Goal: Find specific page/section: Find specific page/section

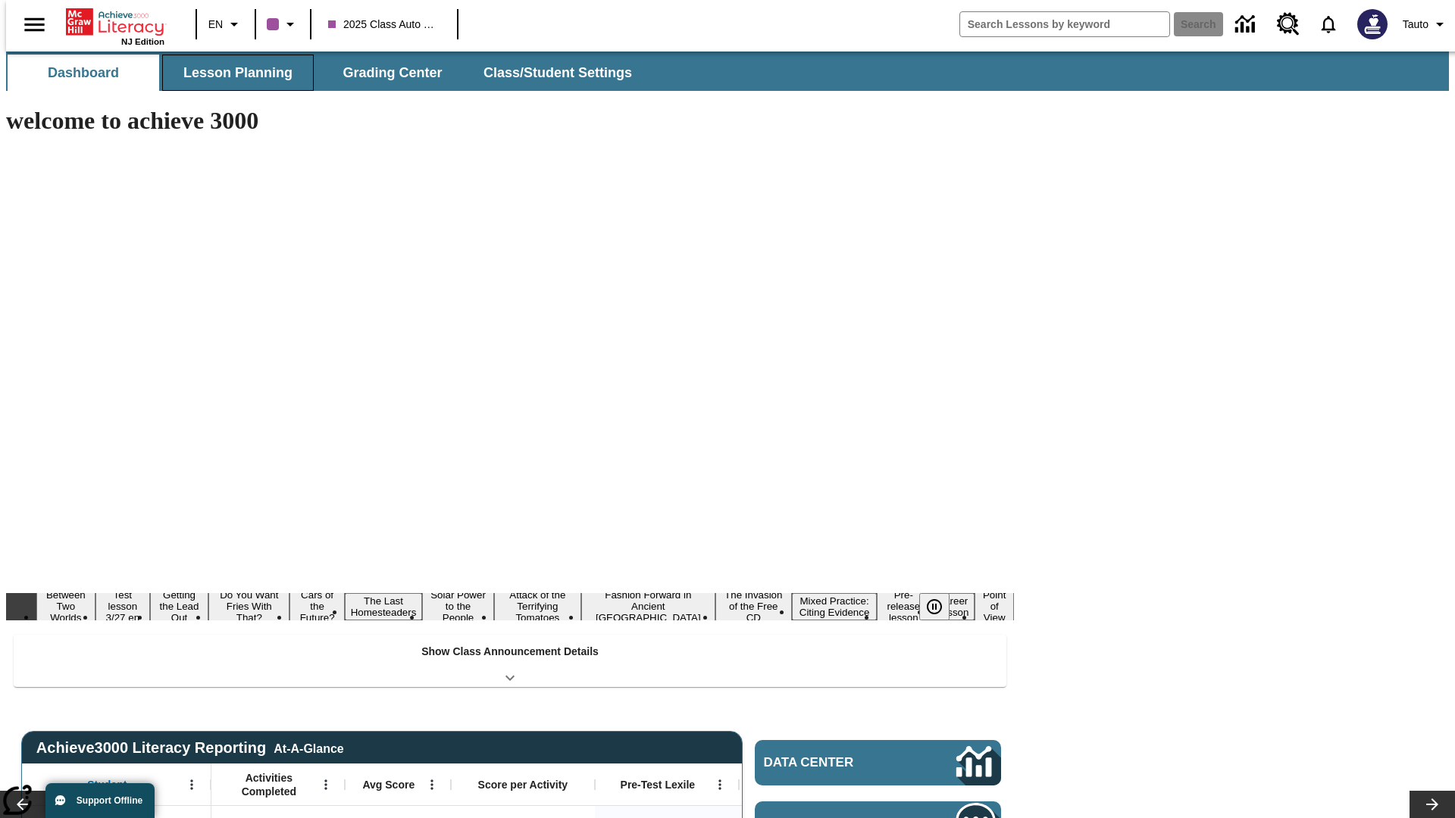
click at [232, 73] on button "Lesson Planning" at bounding box center [238, 73] width 152 height 36
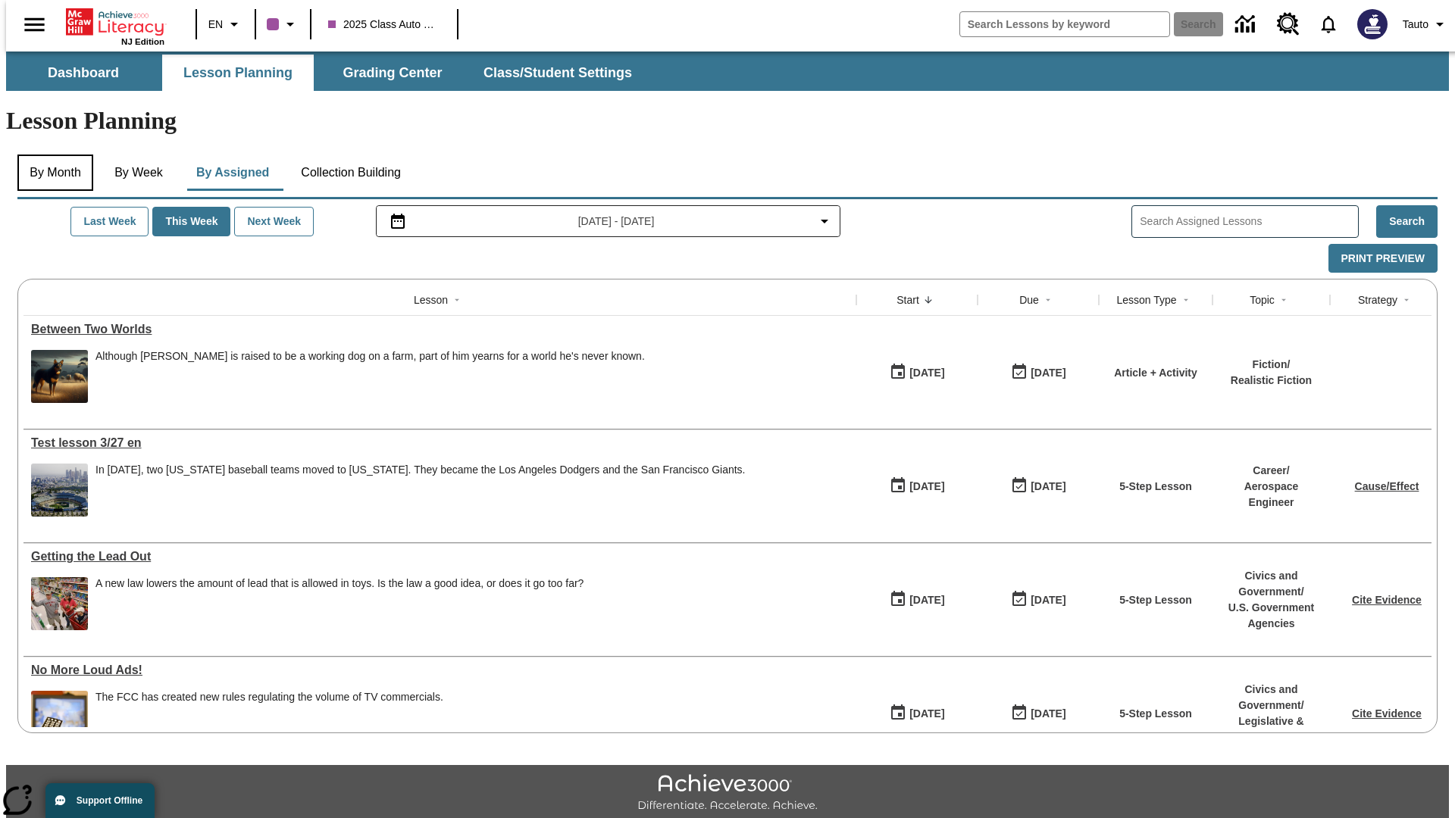
click at [51, 155] on button "By Month" at bounding box center [55, 173] width 76 height 36
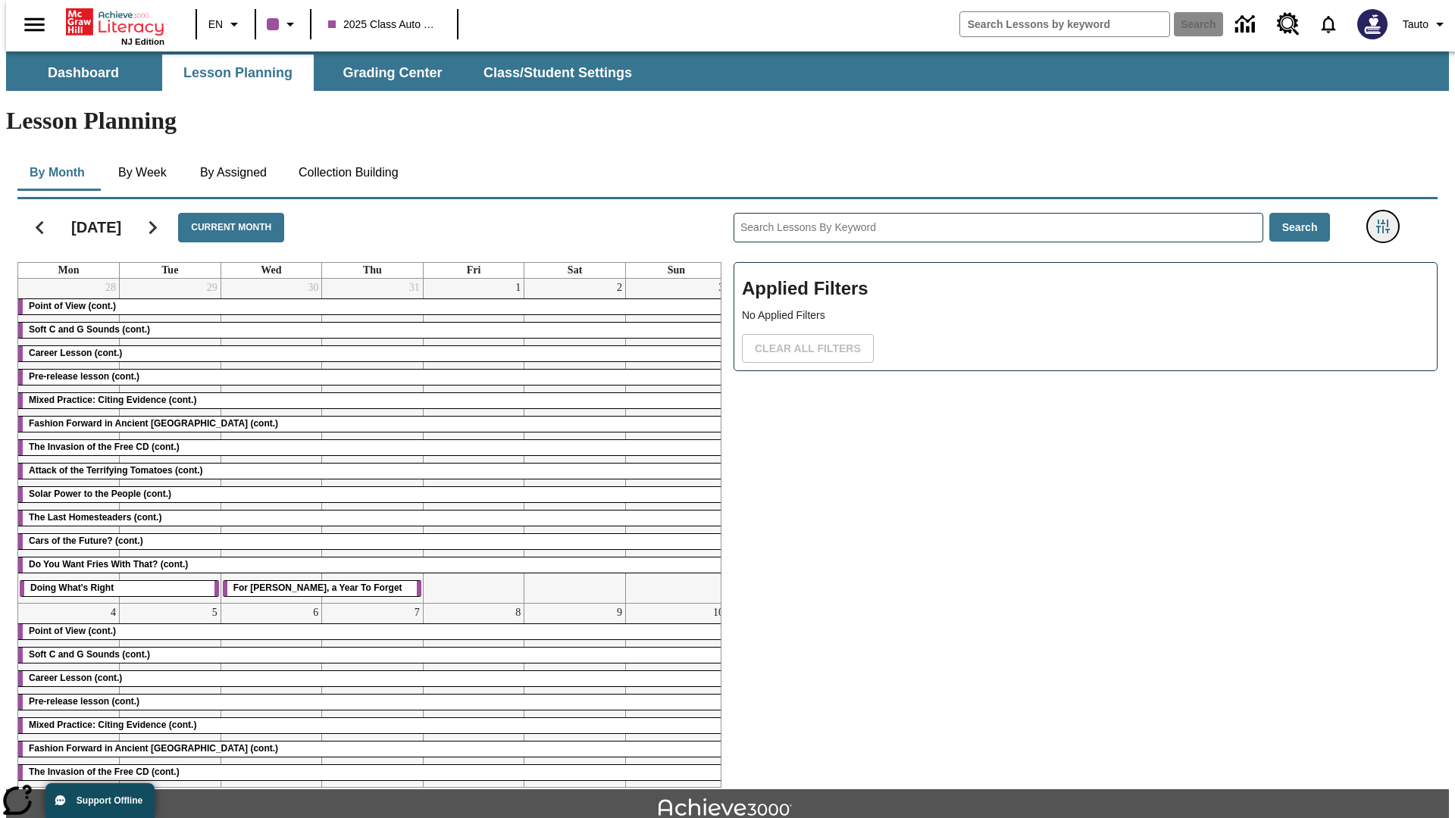
click at [1387, 220] on icon "Filters Side menu" at bounding box center [1383, 227] width 14 height 14
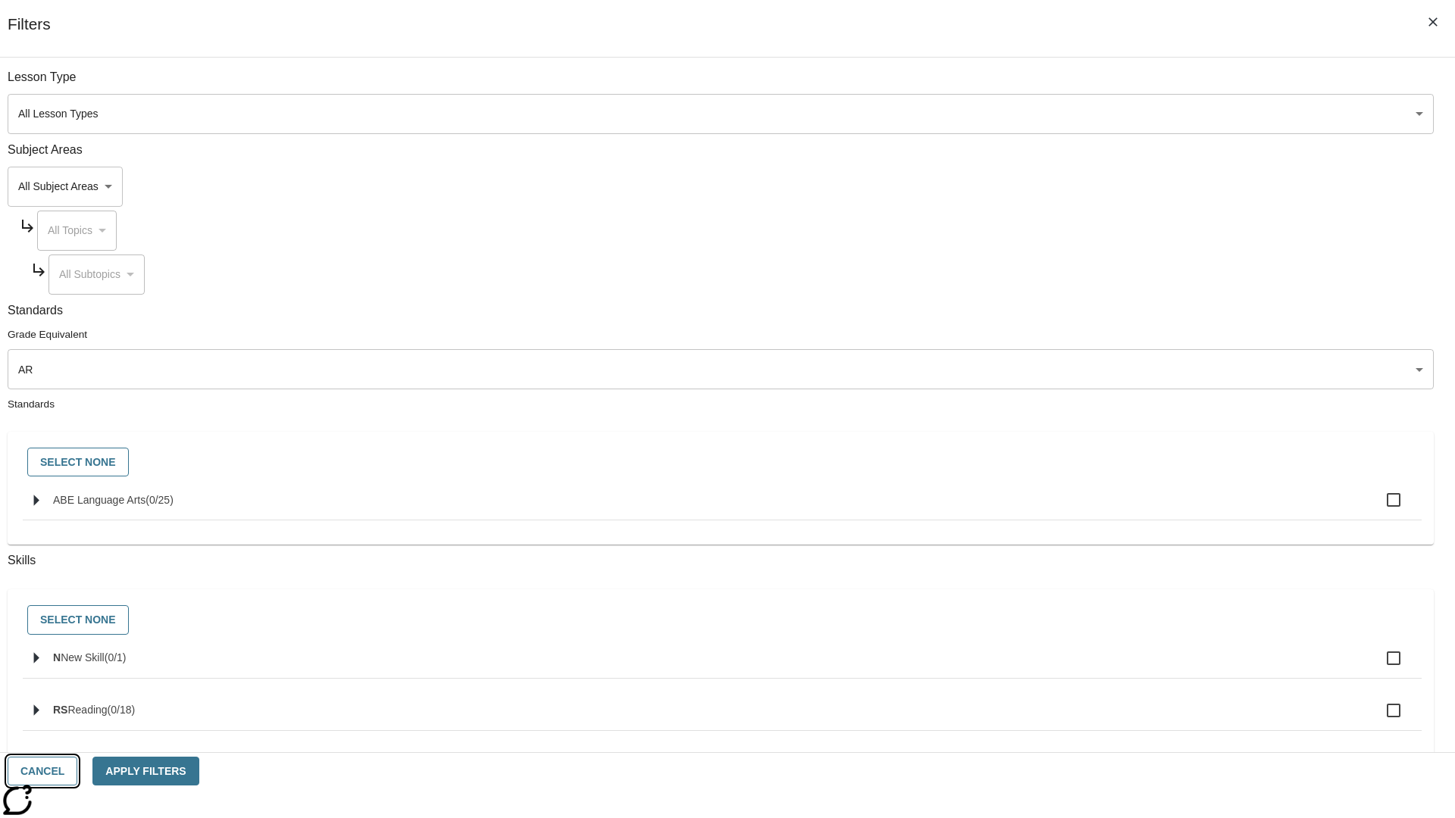
click at [77, 771] on button "Cancel" at bounding box center [43, 772] width 70 height 30
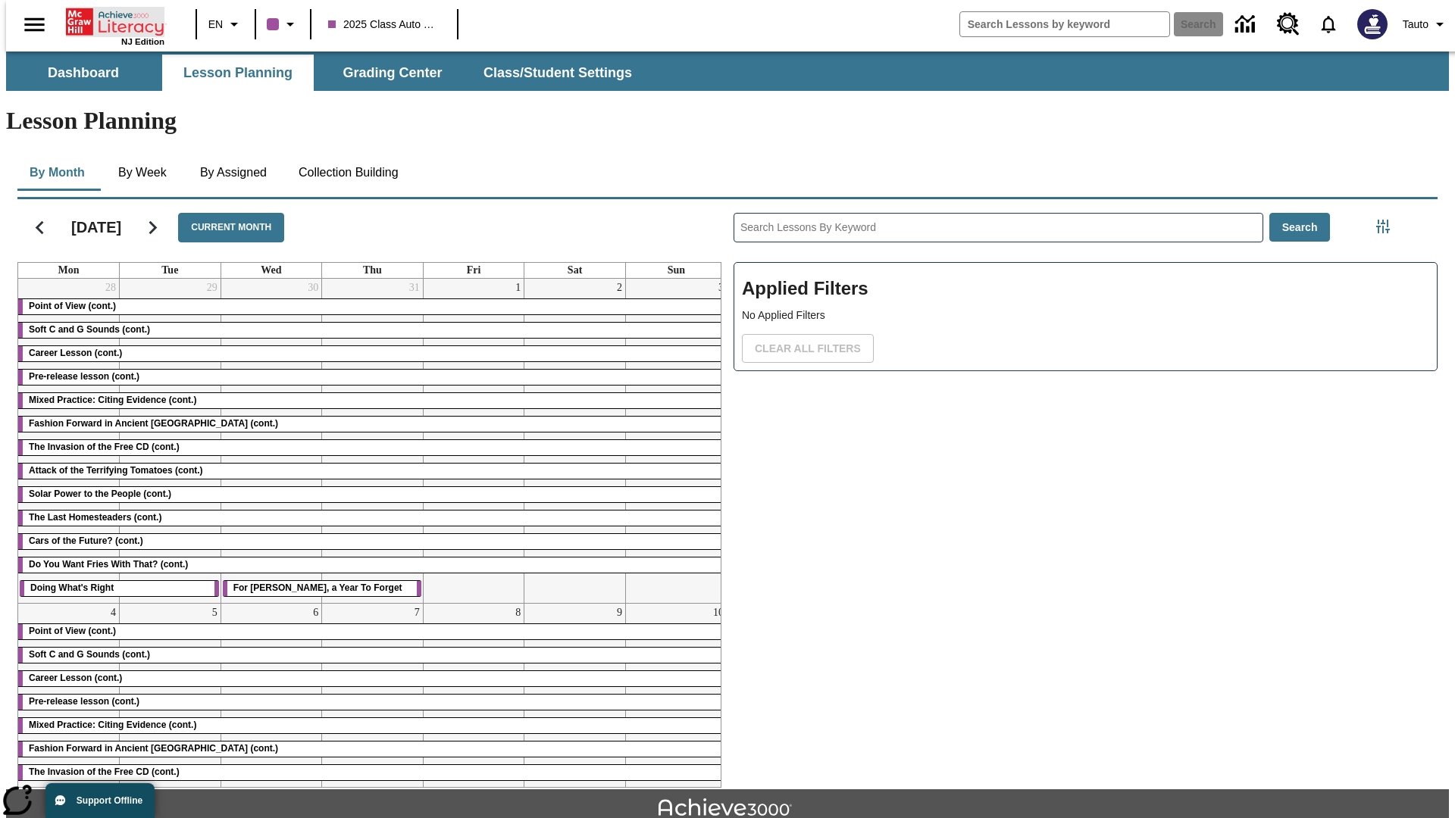
click at [109, 20] on icon "Home" at bounding box center [116, 22] width 101 height 30
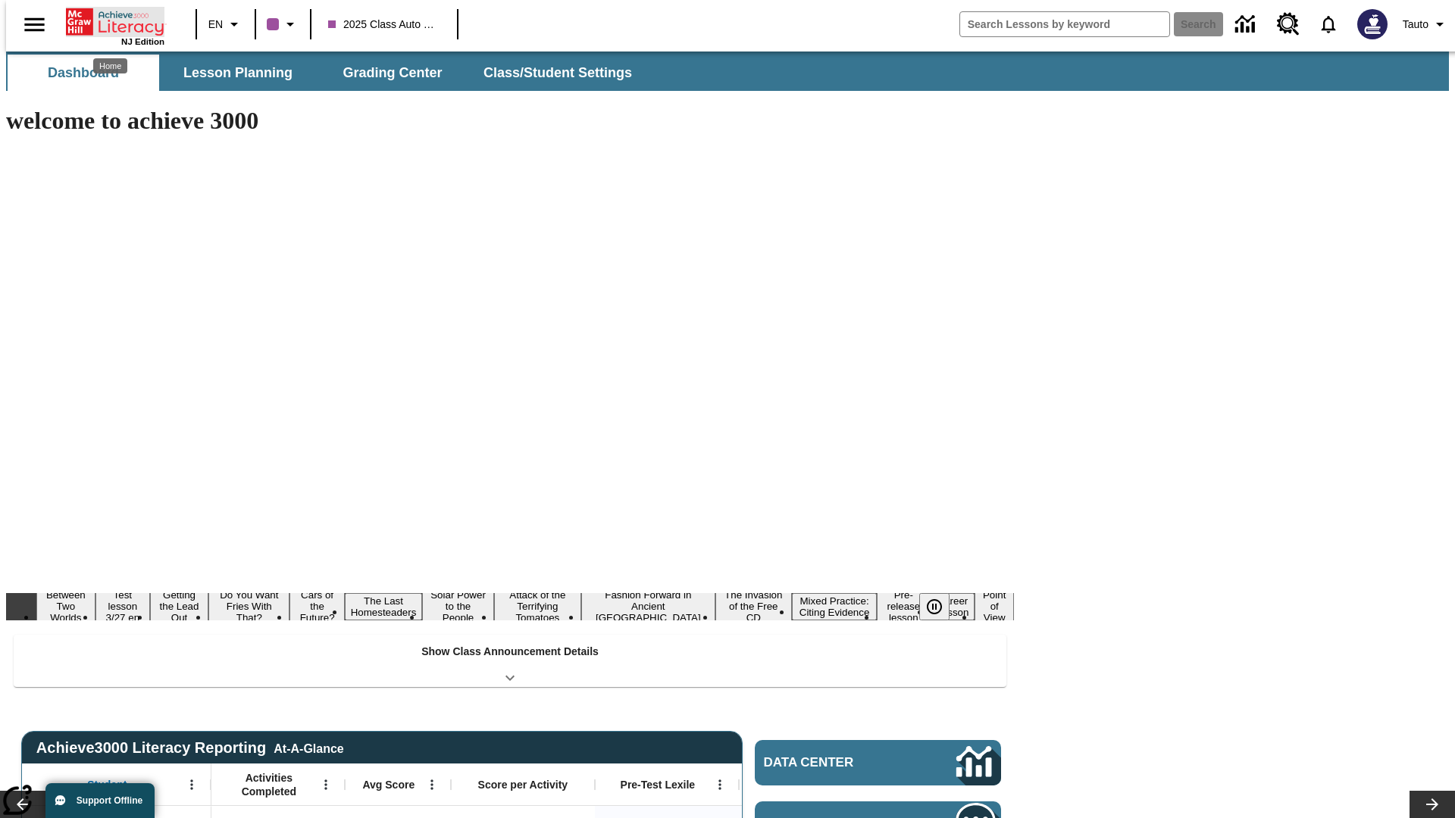
type input "-1"
click at [232, 73] on button "Lesson Planning" at bounding box center [238, 73] width 152 height 36
